Goal: Information Seeking & Learning: Check status

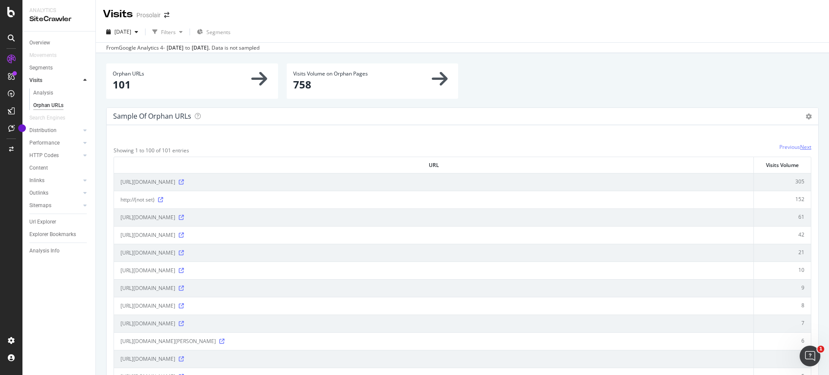
click at [800, 146] on link "Next" at bounding box center [805, 146] width 11 height 7
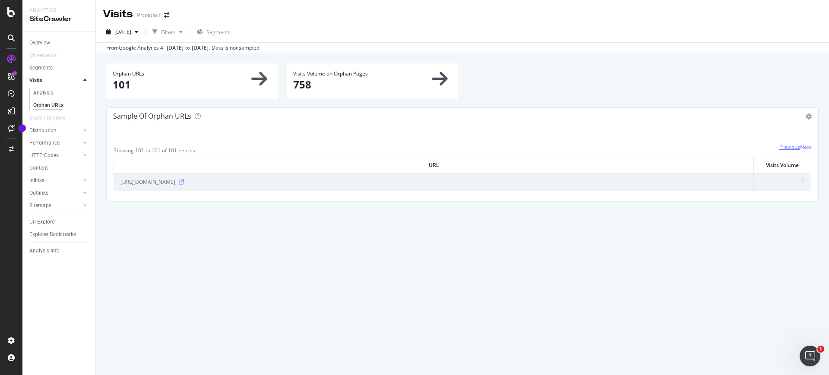
click at [783, 145] on link "Previous" at bounding box center [789, 146] width 21 height 7
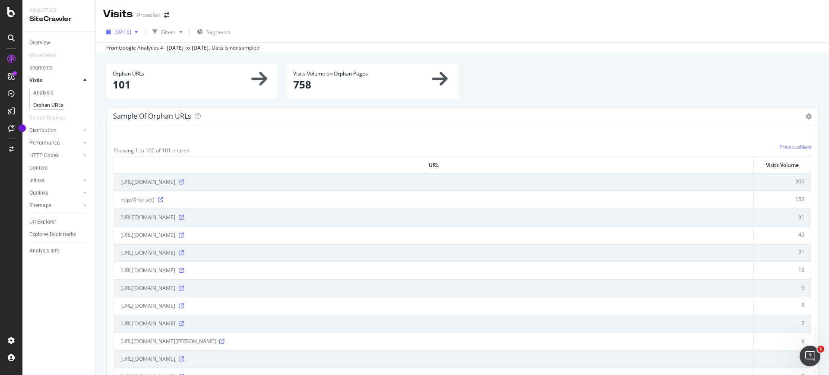
click at [139, 27] on div "[DATE]" at bounding box center [122, 31] width 39 height 13
click at [153, 61] on div "[DATE]" at bounding box center [134, 63] width 38 height 8
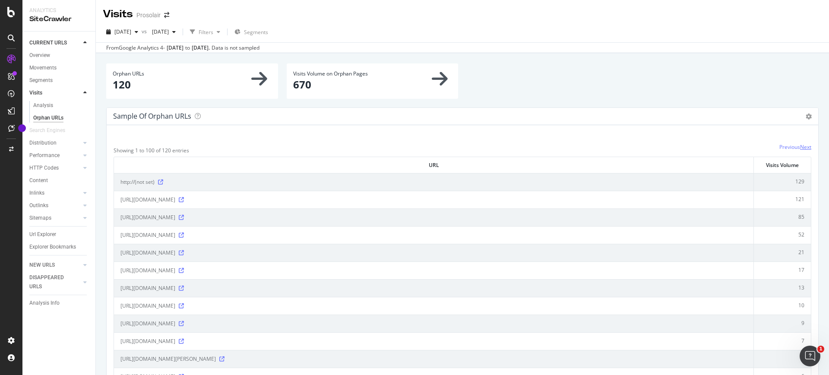
click at [800, 144] on link "Next" at bounding box center [805, 146] width 11 height 7
click at [779, 145] on link "Previous" at bounding box center [789, 146] width 21 height 7
click at [169, 31] on span "[DATE]" at bounding box center [158, 31] width 20 height 7
click at [805, 114] on icon at bounding box center [808, 117] width 6 height 6
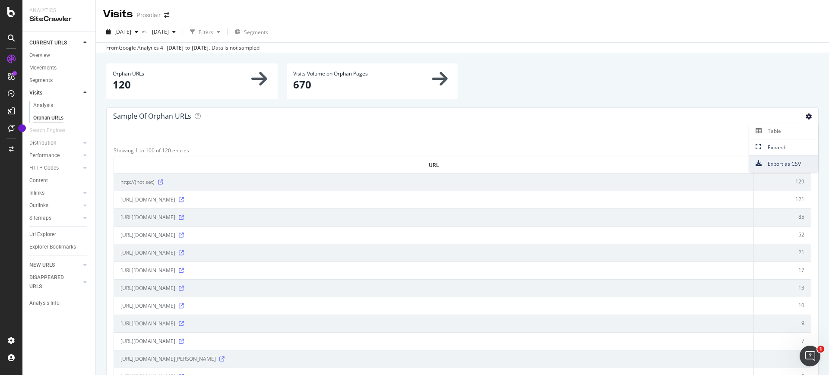
click at [770, 162] on span "Export as CSV" at bounding box center [783, 164] width 69 height 12
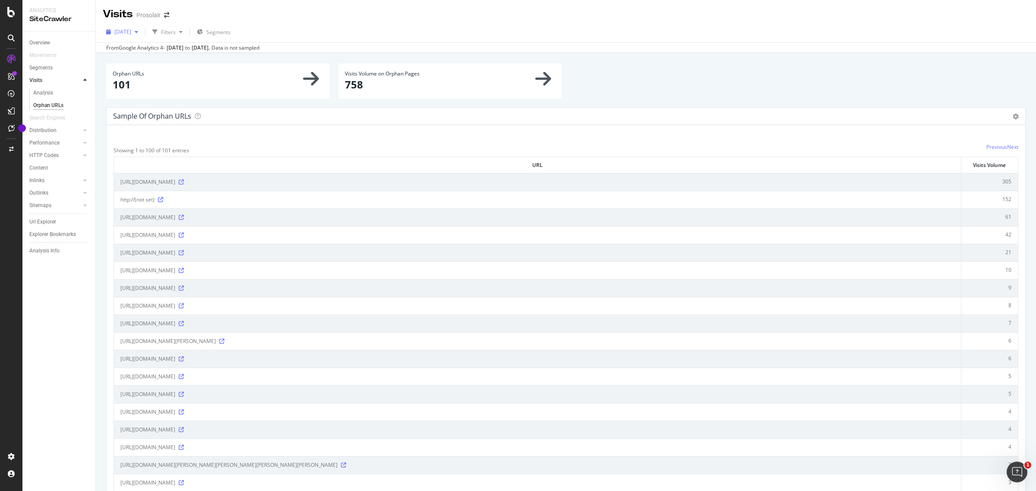
click at [126, 27] on div "[DATE]" at bounding box center [122, 31] width 39 height 13
click at [153, 66] on div "[DATE]" at bounding box center [134, 63] width 38 height 8
click at [131, 33] on span "[DATE]" at bounding box center [122, 31] width 17 height 7
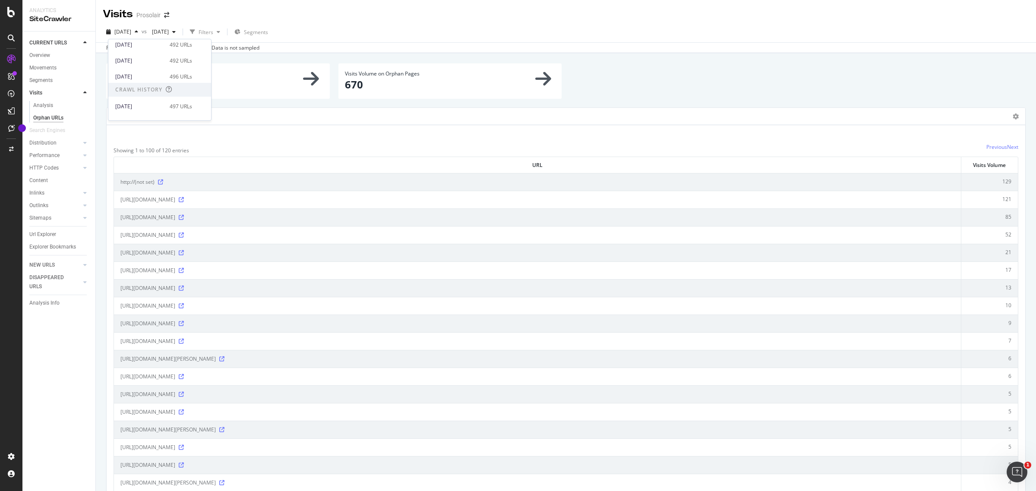
scroll to position [141, 0]
click at [161, 94] on div "[DATE]" at bounding box center [139, 96] width 49 height 8
drag, startPoint x: 144, startPoint y: 184, endPoint x: 288, endPoint y: 182, distance: 144.6
click at [175, 182] on span "[URL][DOMAIN_NAME]" at bounding box center [147, 182] width 55 height 9
click at [175, 183] on span "[URL][DOMAIN_NAME]" at bounding box center [147, 182] width 55 height 9
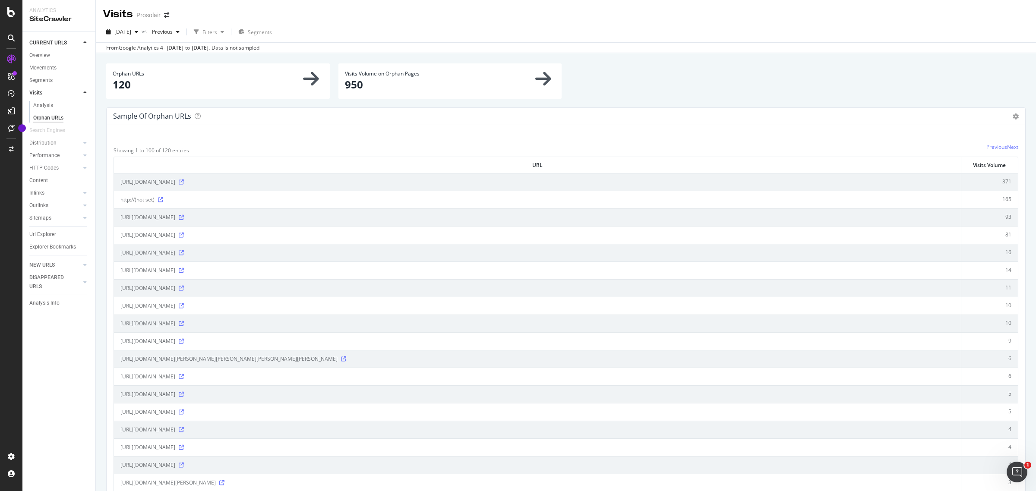
click at [273, 177] on td "[URL][DOMAIN_NAME]" at bounding box center [537, 182] width 847 height 18
